Goal: Transaction & Acquisition: Purchase product/service

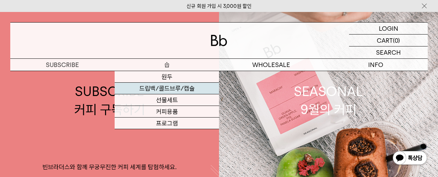
click at [170, 87] on link "드립백/콜드브루/캡슐" at bounding box center [167, 89] width 104 height 12
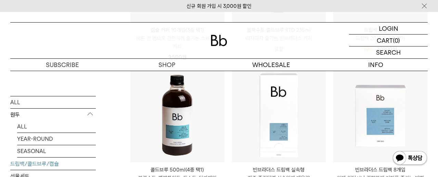
scroll to position [368, 0]
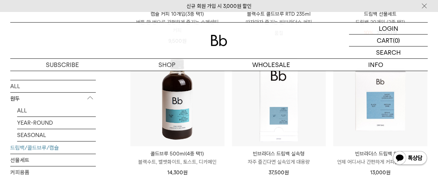
click at [391, 156] on p "빈브라더스 드립백 8개입" at bounding box center [380, 154] width 94 height 8
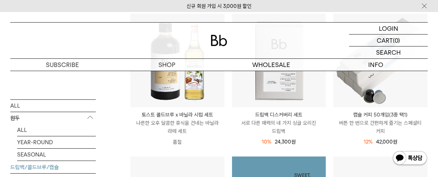
scroll to position [84, 0]
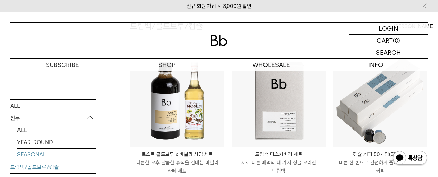
click at [31, 155] on link "SEASONAL" at bounding box center [56, 155] width 79 height 12
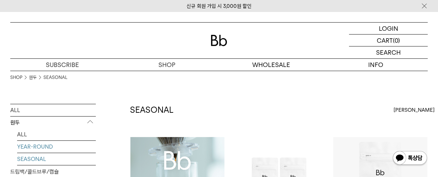
click at [41, 146] on link "YEAR-ROUND" at bounding box center [56, 147] width 79 height 12
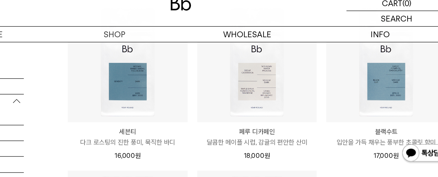
scroll to position [237, 0]
